Goal: Find specific page/section: Find specific page/section

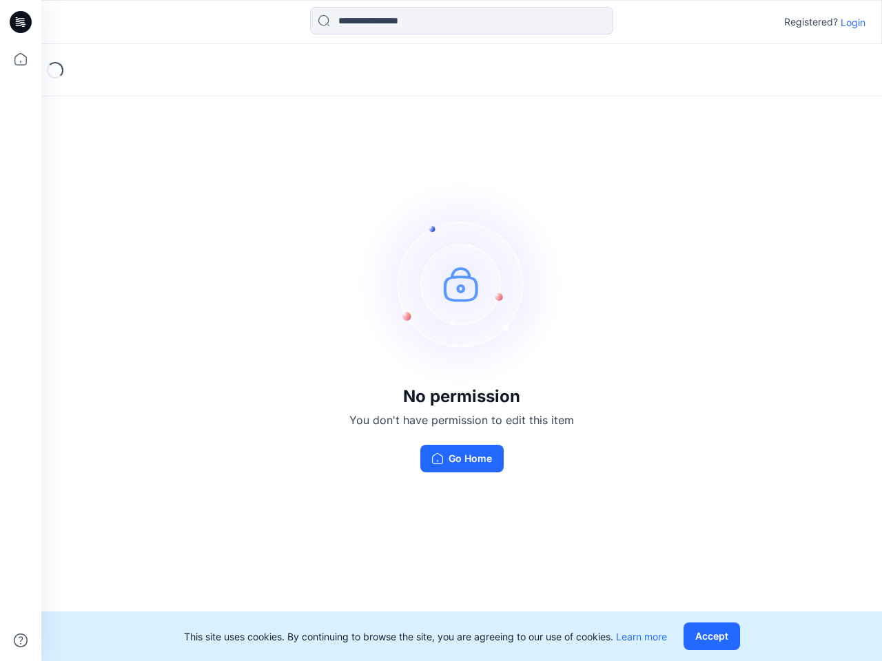
click at [441, 331] on img at bounding box center [461, 284] width 207 height 207
click at [21, 22] on icon at bounding box center [23, 22] width 6 height 1
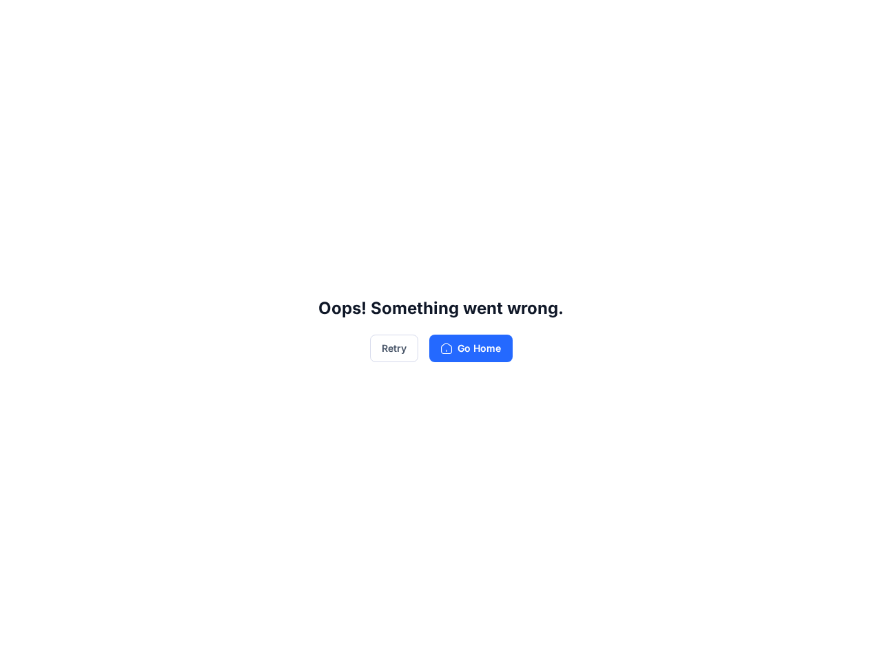
click at [21, 59] on div "Oops! Something went wrong. Retry Go Home" at bounding box center [441, 330] width 882 height 661
click at [21, 641] on div "Oops! Something went wrong. Retry Go Home" at bounding box center [441, 330] width 882 height 661
click at [462, 21] on div "Oops! Something went wrong. Retry Go Home" at bounding box center [441, 330] width 882 height 661
click at [853, 22] on div "Oops! Something went wrong. Retry Go Home" at bounding box center [441, 330] width 882 height 661
click at [714, 637] on div "Oops! Something went wrong. Retry Go Home" at bounding box center [441, 330] width 882 height 661
